Goal: Task Accomplishment & Management: Manage account settings

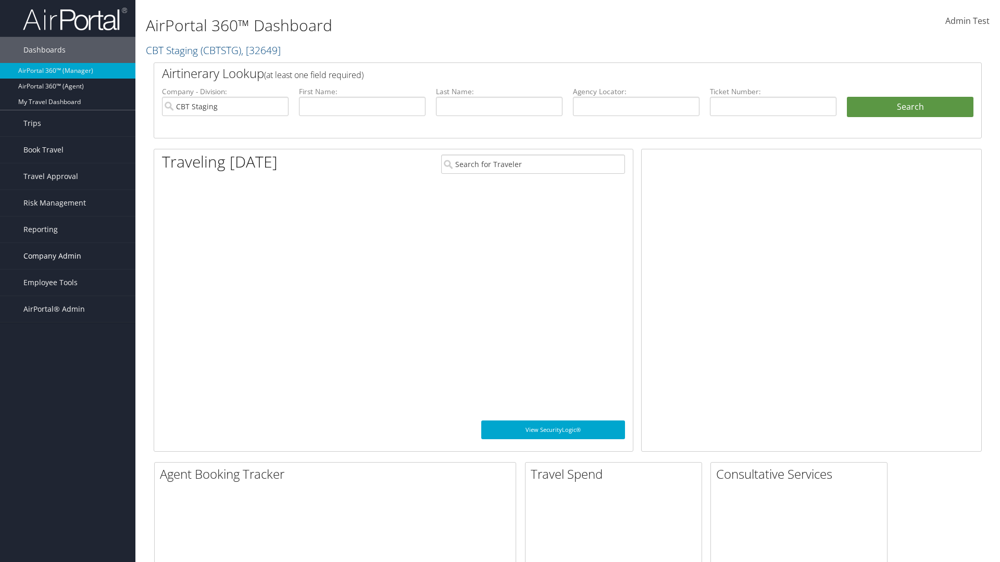
click at [68, 256] on span "Company Admin" at bounding box center [52, 256] width 58 height 26
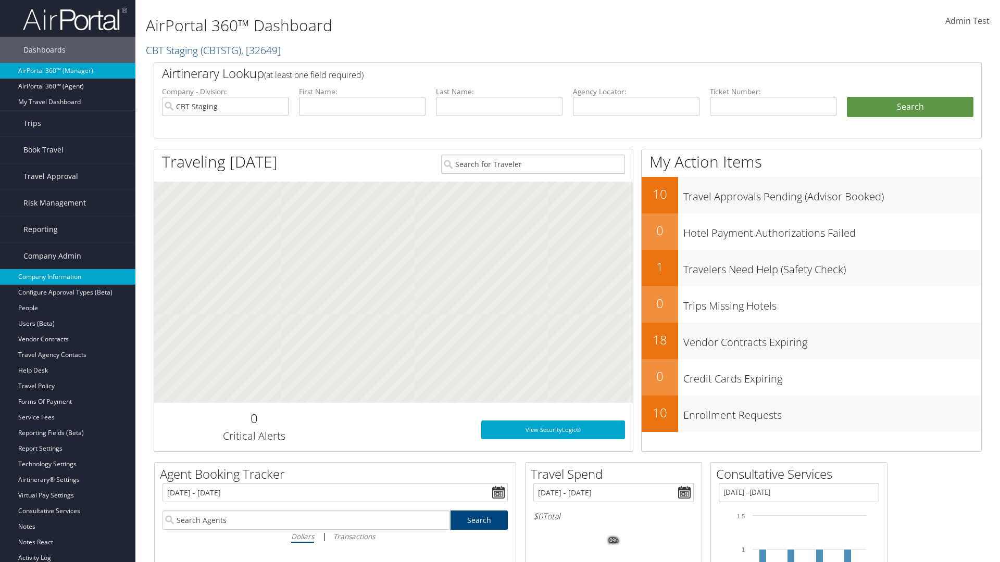
click at [68, 277] on link "Company Information" at bounding box center [67, 277] width 135 height 16
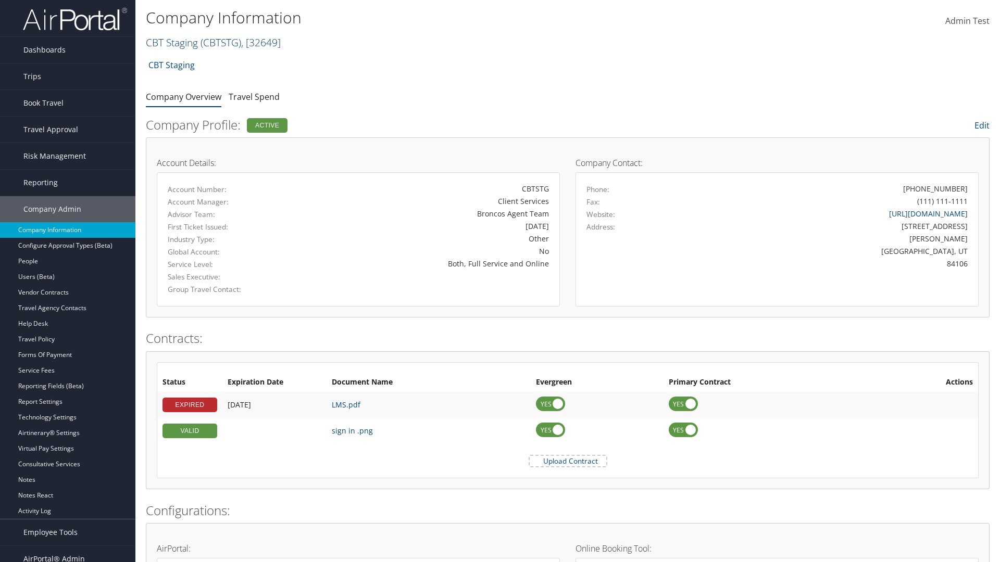
click at [172, 42] on link "CBT Staging ( CBTSTG ) , [ 32649 ]" at bounding box center [213, 42] width 135 height 14
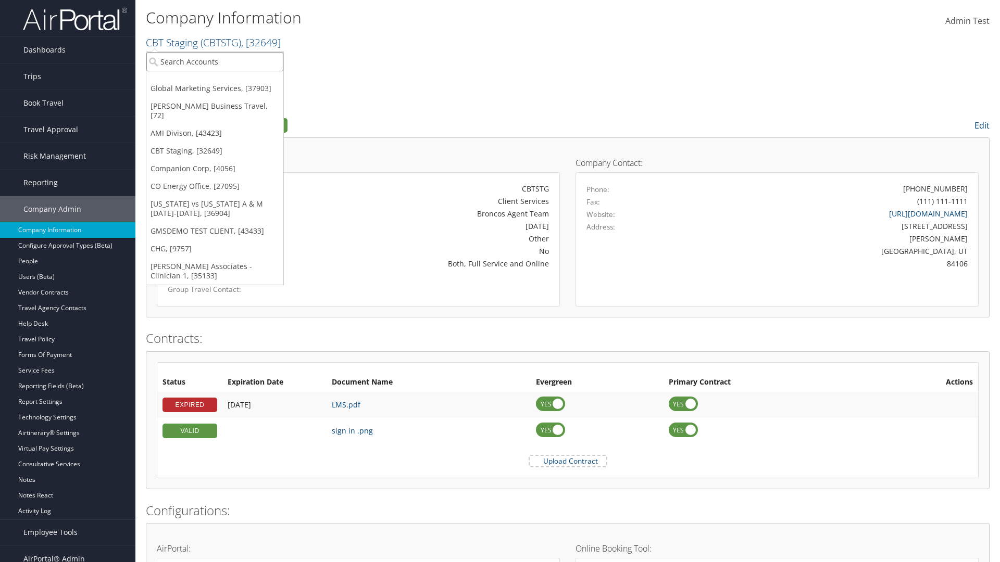
click at [214, 61] on input "search" at bounding box center [214, 61] width 137 height 19
type input "CBTSTG"
click at [214, 81] on div "CBT Staging (CBTSTG), [32649]" at bounding box center [215, 80] width 148 height 9
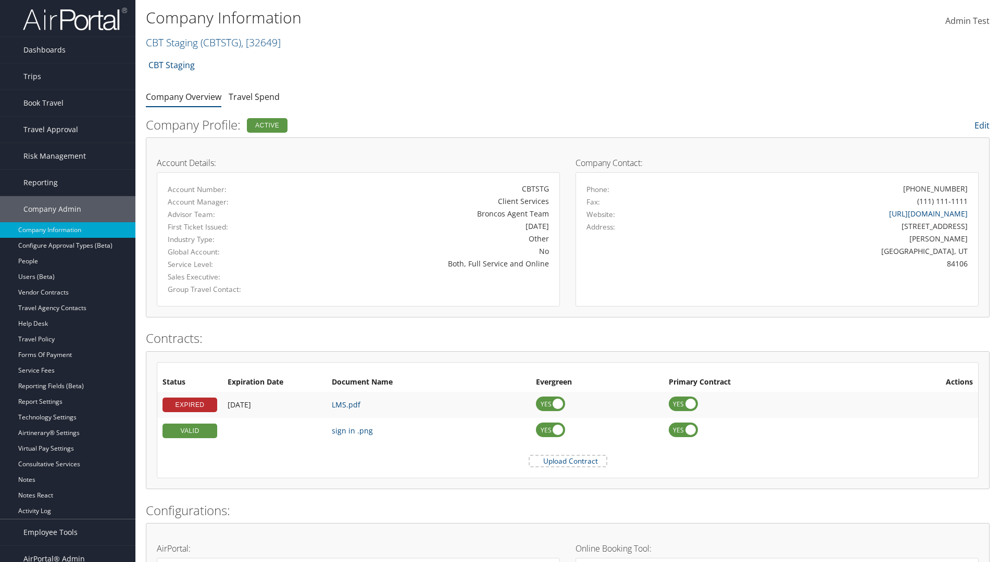
scroll to position [495, 0]
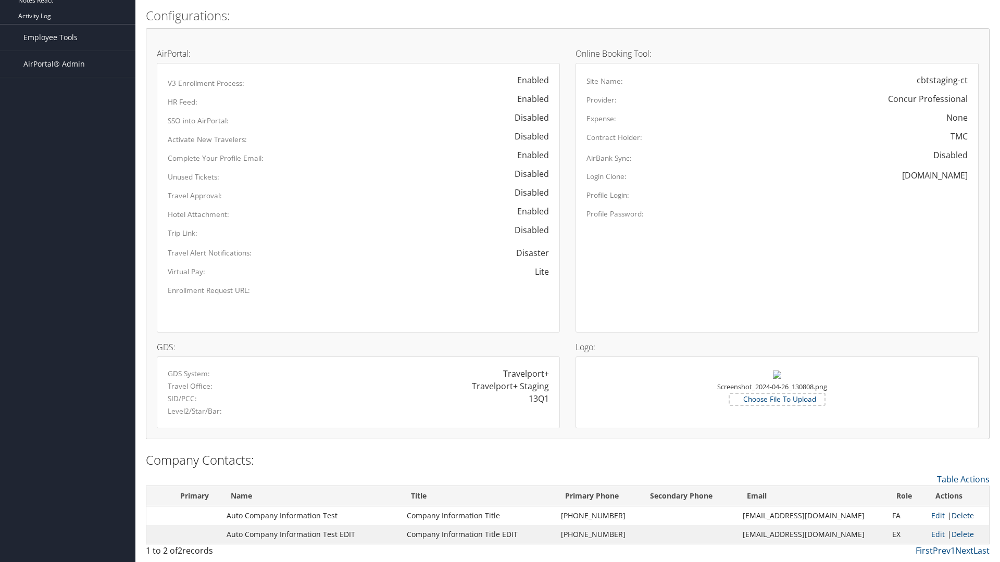
click at [958, 515] on link "Delete" at bounding box center [962, 516] width 22 height 10
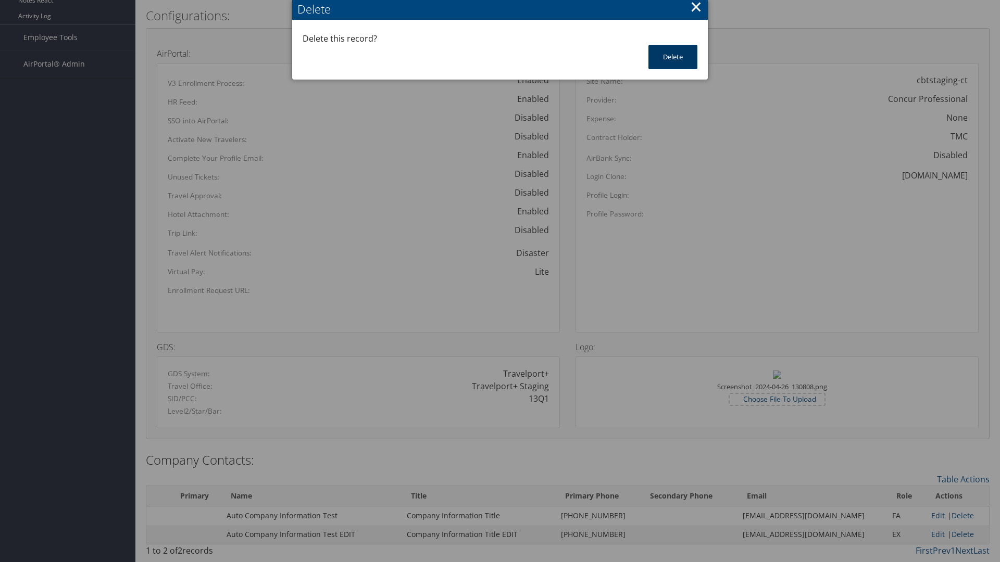
click at [673, 57] on button "Delete" at bounding box center [672, 57] width 49 height 24
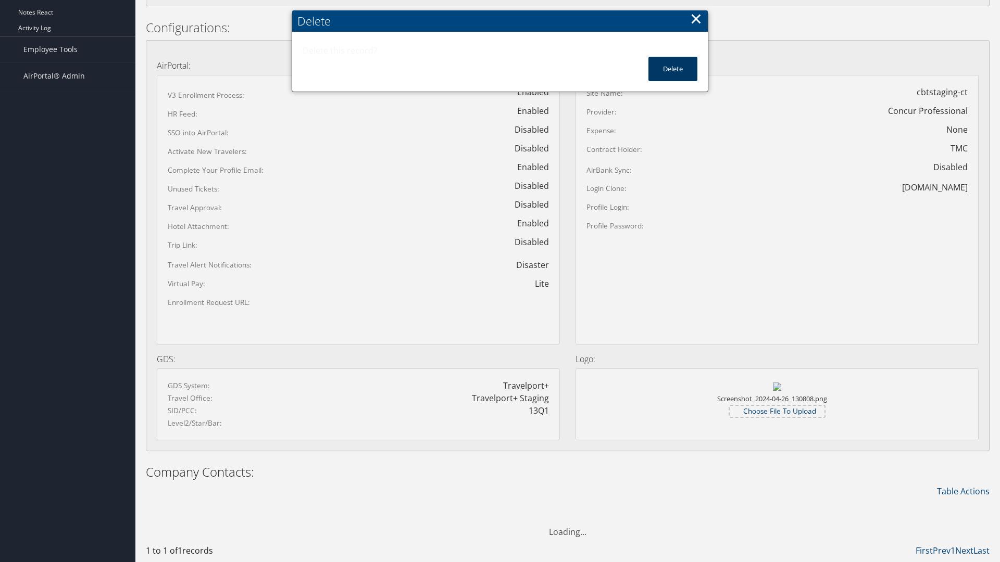
scroll to position [483, 0]
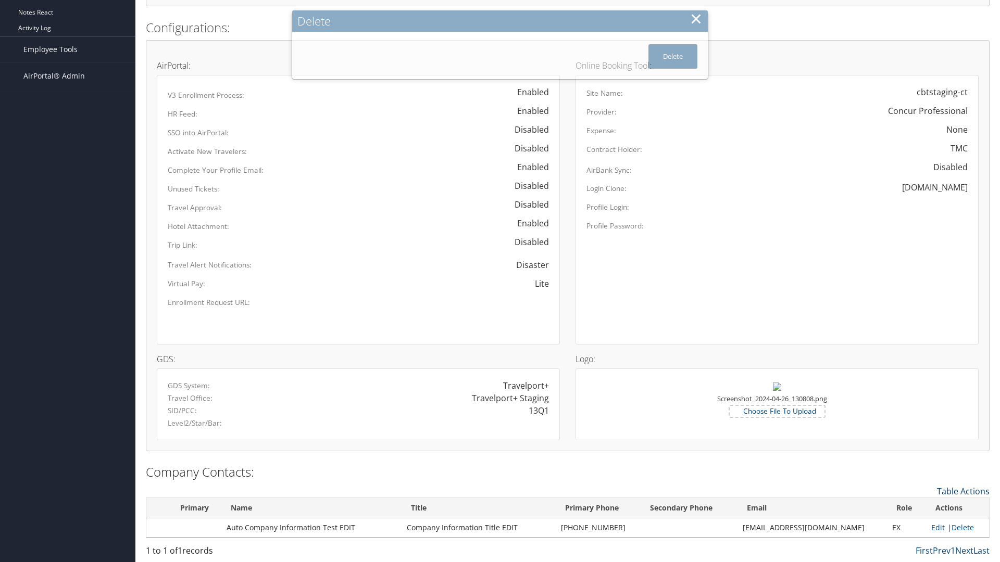
click at [963, 491] on link "Table Actions" at bounding box center [963, 491] width 53 height 11
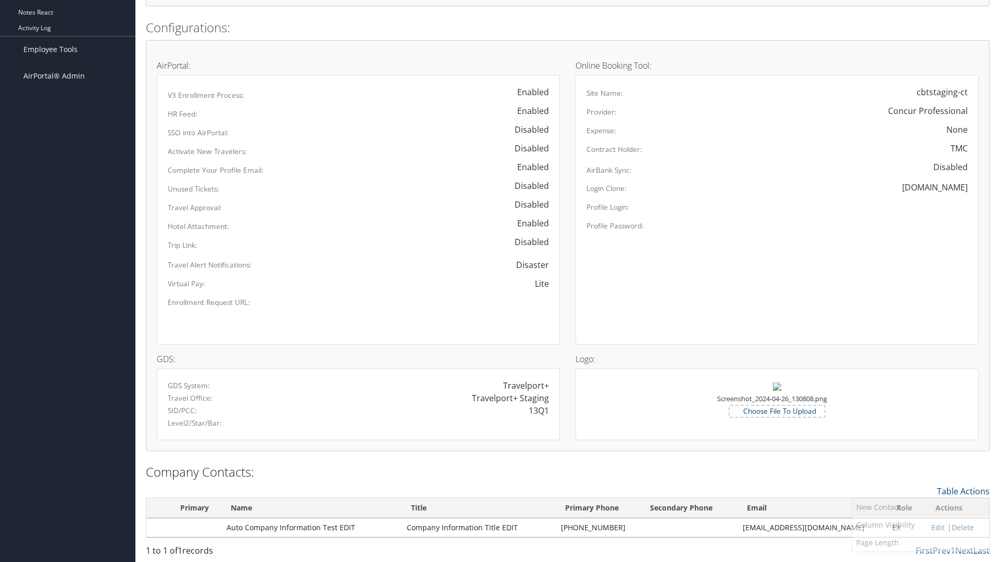
click at [920, 507] on link "New Contact" at bounding box center [920, 508] width 137 height 18
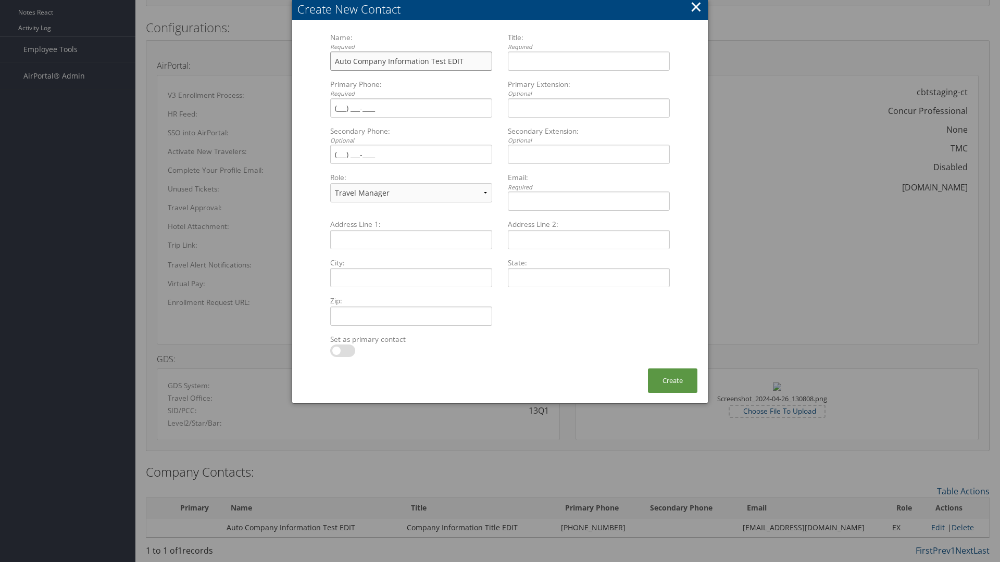
type input "Auto Company Information Test EDIT"
type input "Company Information Title EDIT"
type input "[PHONE_NUMBER]"
select select "EX"
type input "[PHONE_NUMBER]"
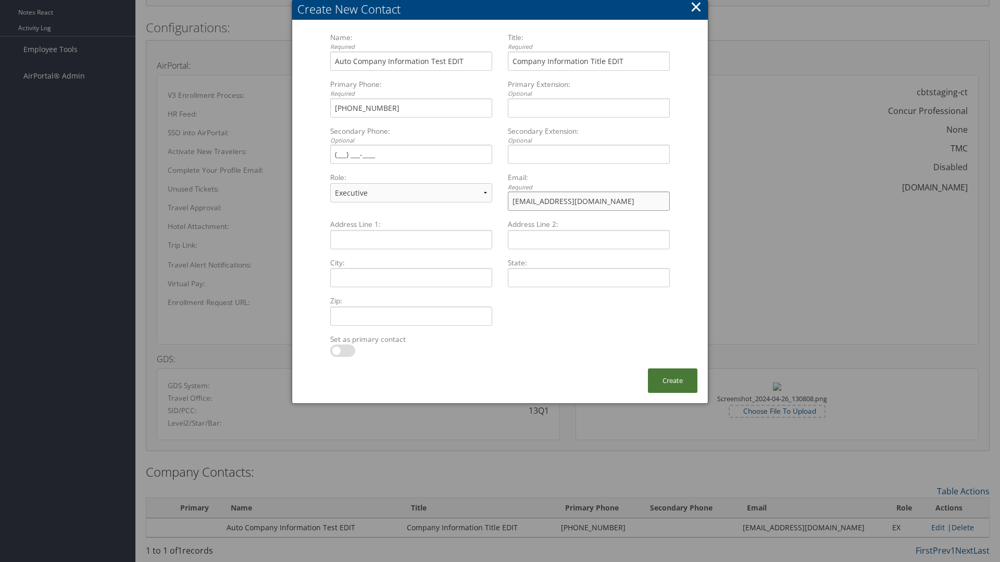
type input "[EMAIL_ADDRESS][DOMAIN_NAME]"
click at [672, 381] on button "Create" at bounding box center [672, 381] width 49 height 24
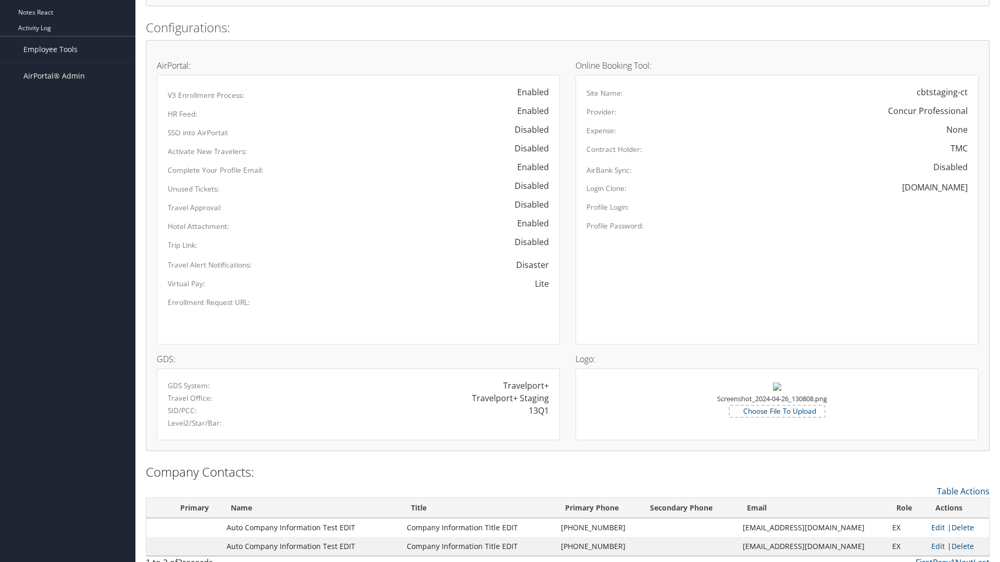
click at [931, 527] on link "Edit" at bounding box center [938, 528] width 14 height 10
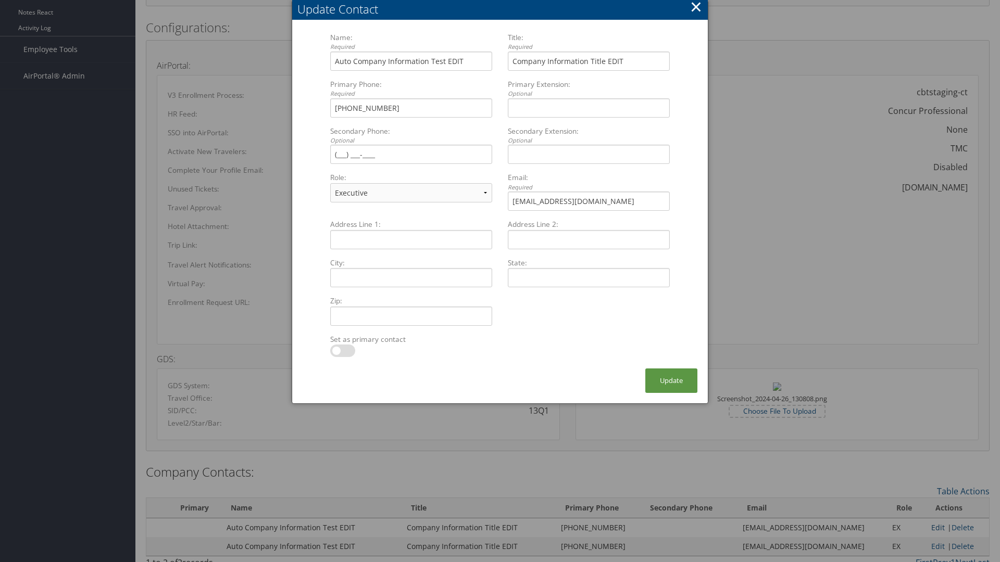
select select "FA"
click at [671, 381] on button "Update" at bounding box center [671, 381] width 52 height 24
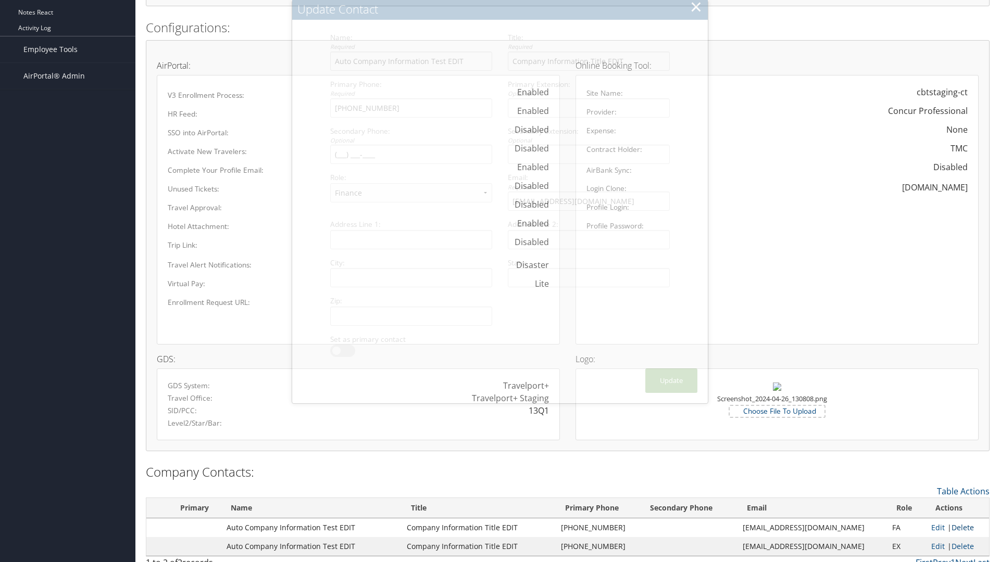
click at [958, 527] on link "Delete" at bounding box center [962, 528] width 22 height 10
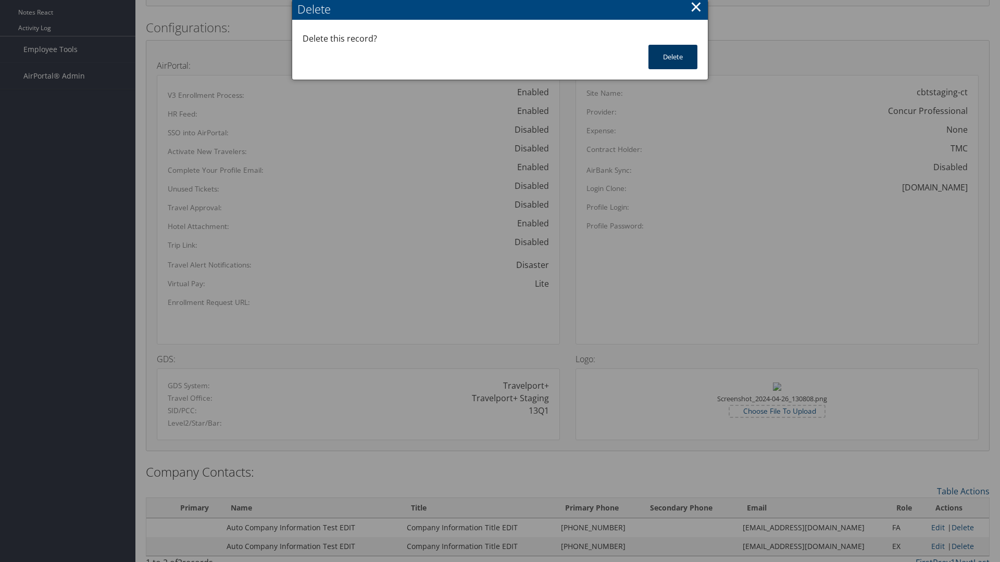
click at [673, 57] on button "Delete" at bounding box center [672, 57] width 49 height 24
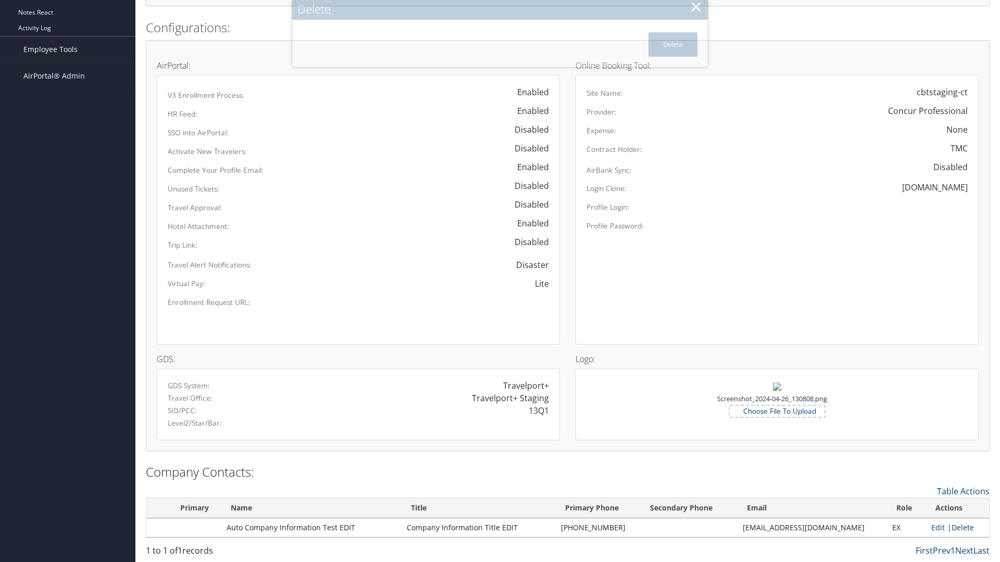
click at [958, 527] on link "Delete" at bounding box center [962, 528] width 22 height 10
